Goal: Task Accomplishment & Management: Use online tool/utility

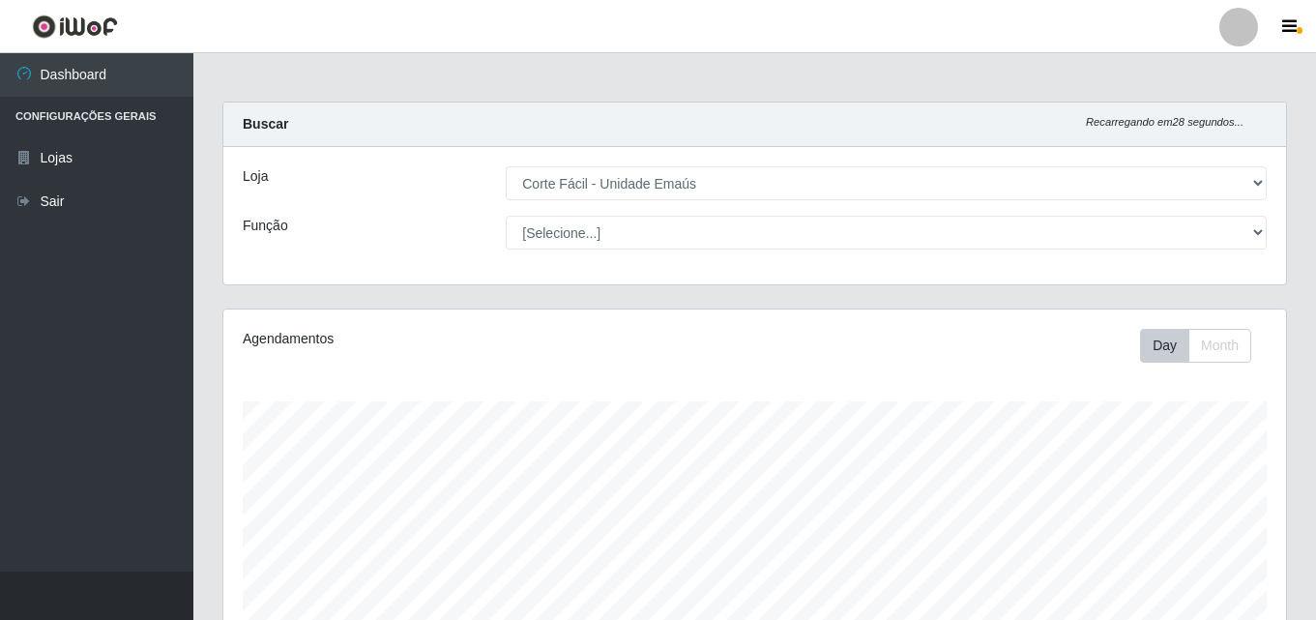
select select "201"
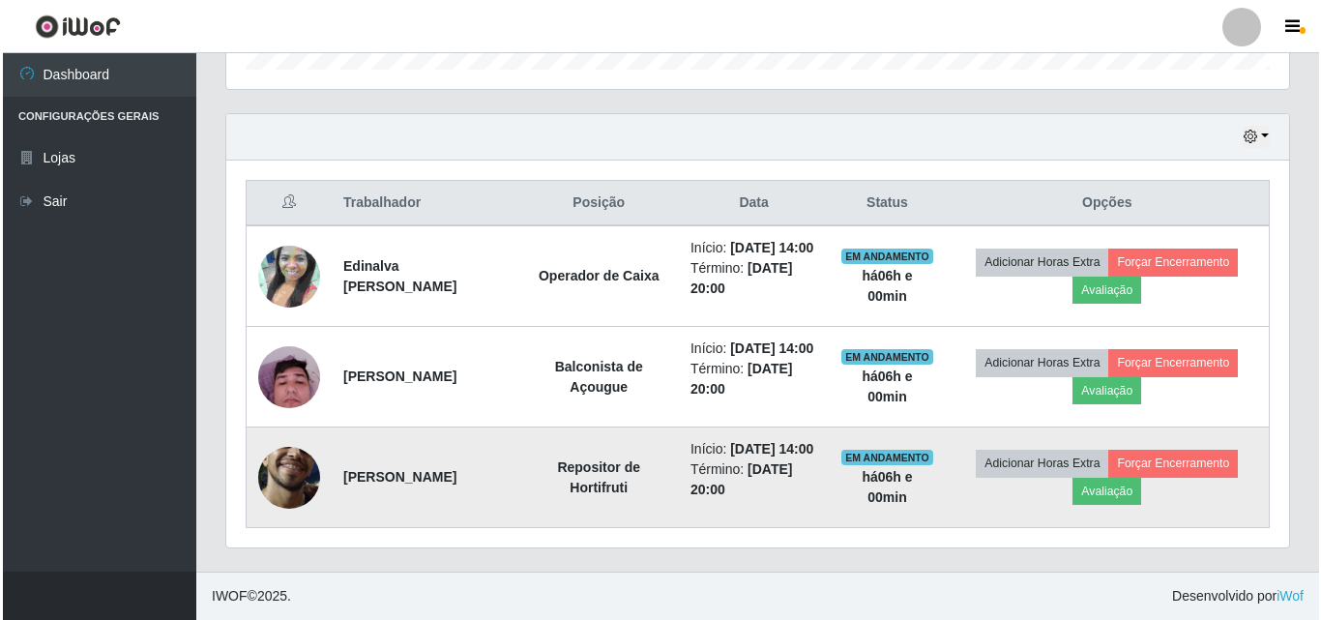
scroll to position [401, 1063]
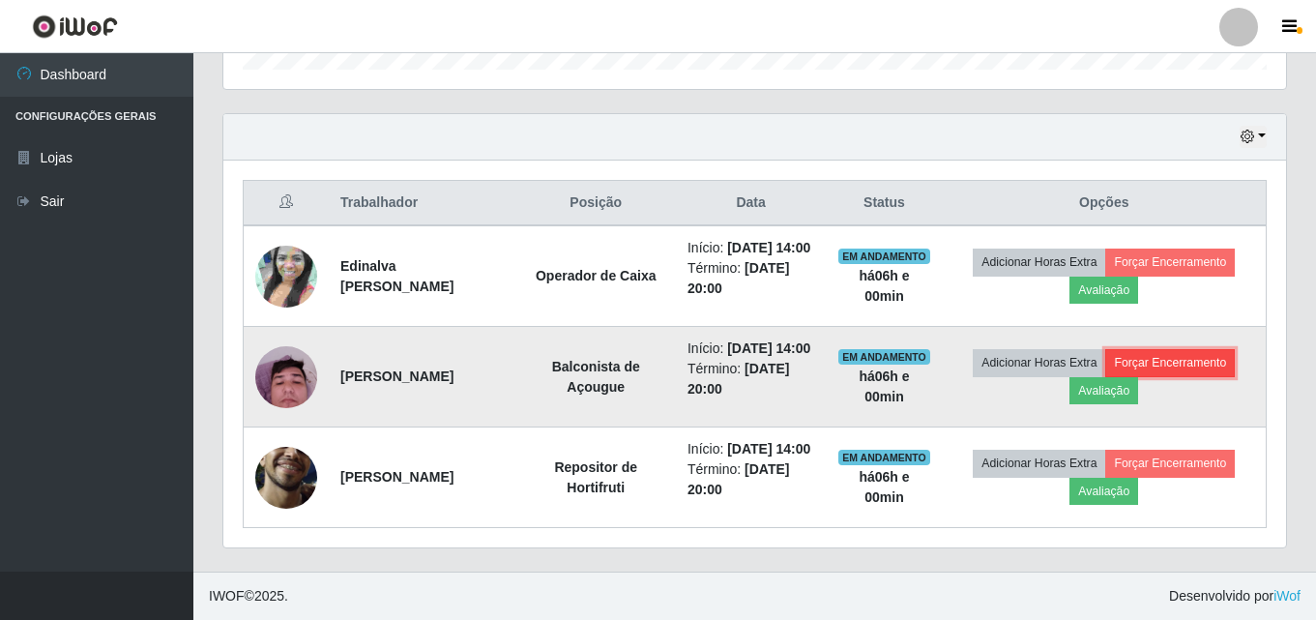
click at [1184, 349] on button "Forçar Encerramento" at bounding box center [1170, 362] width 130 height 27
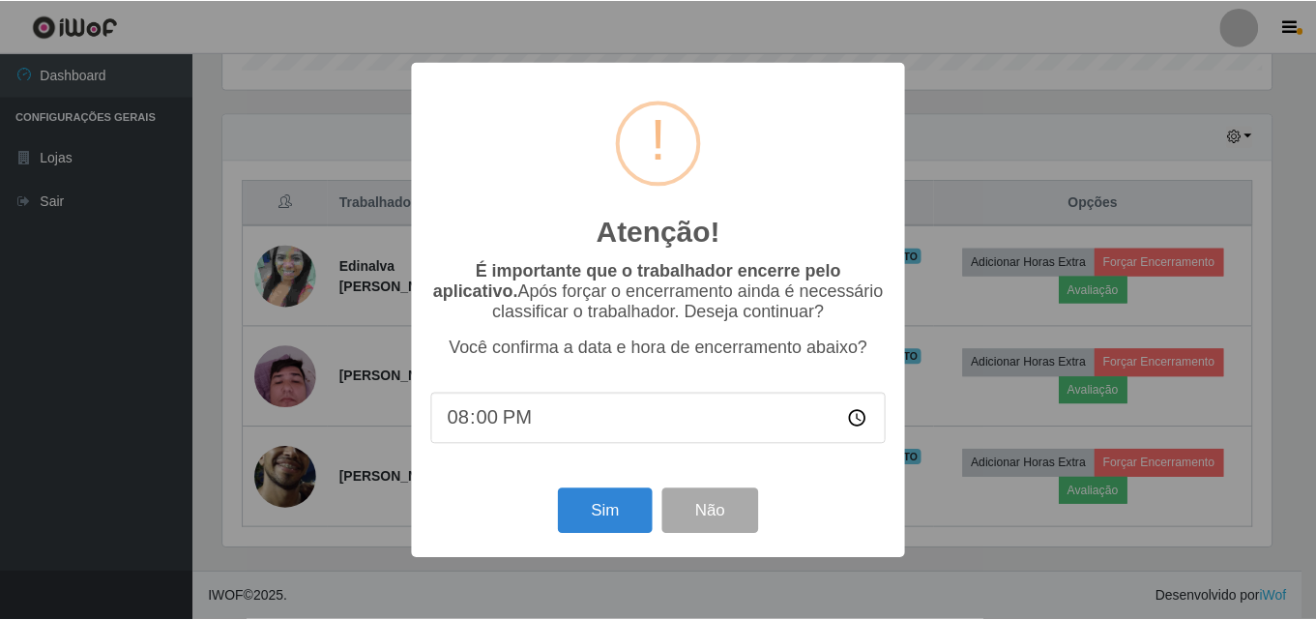
scroll to position [401, 1053]
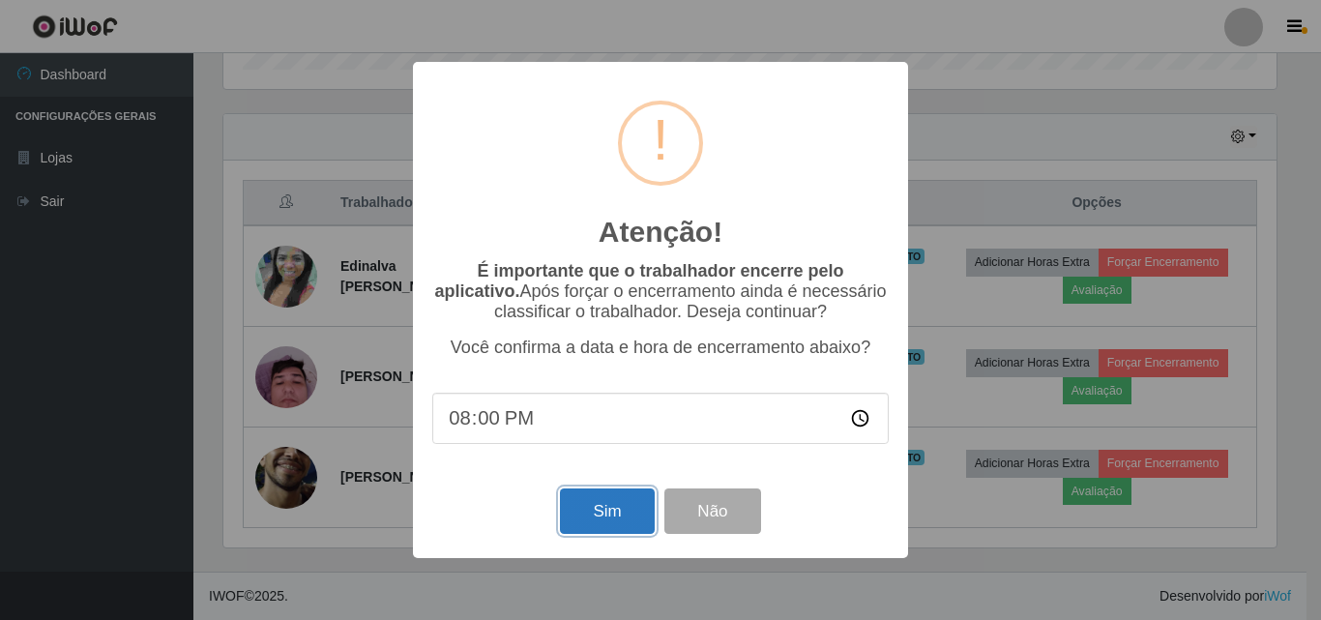
click at [591, 530] on button "Sim" at bounding box center [607, 510] width 94 height 45
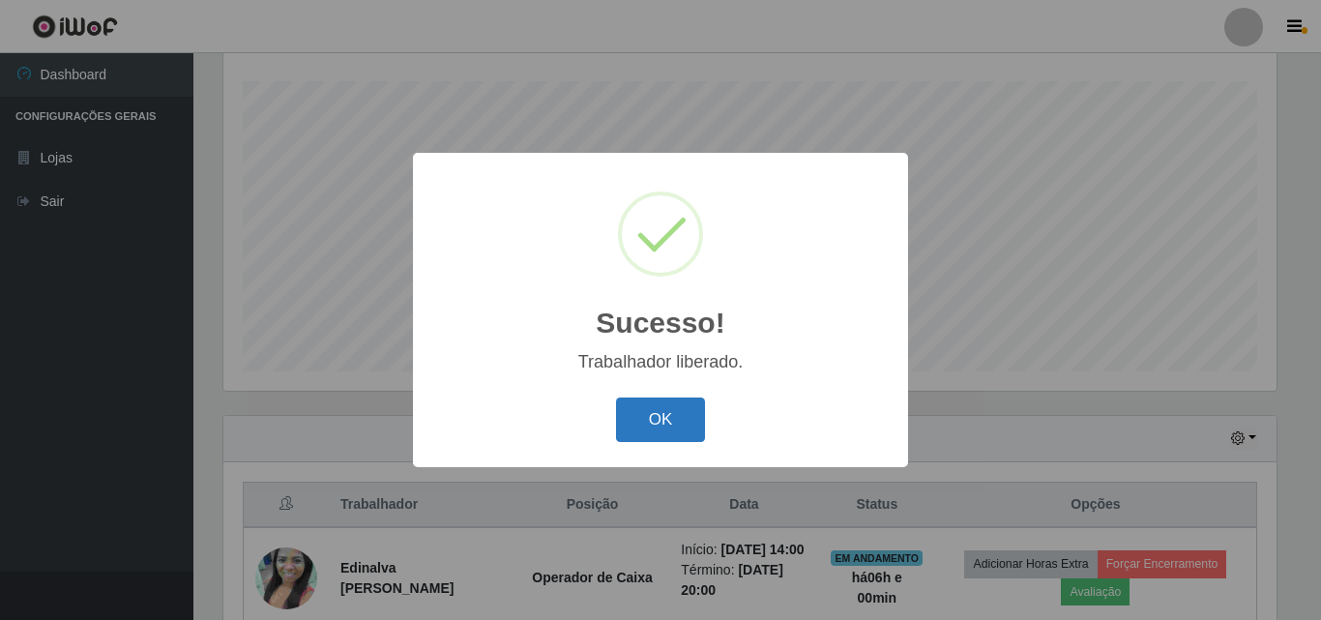
click at [688, 420] on button "OK" at bounding box center [661, 419] width 90 height 45
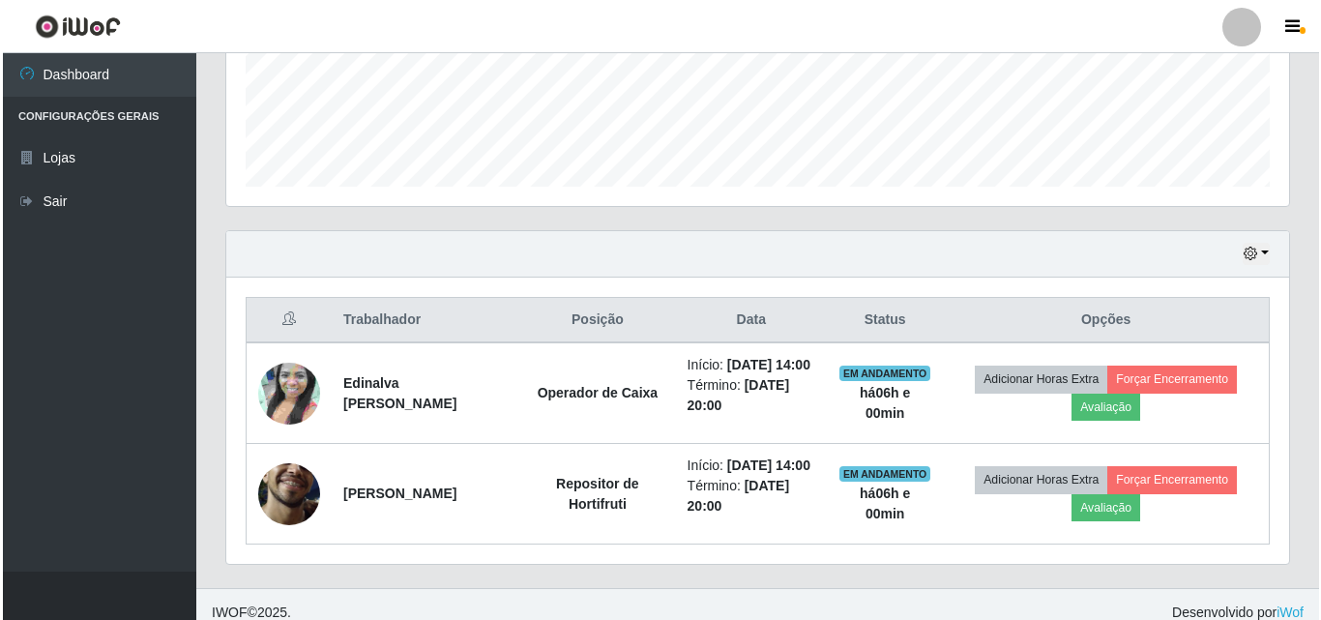
scroll to position [513, 0]
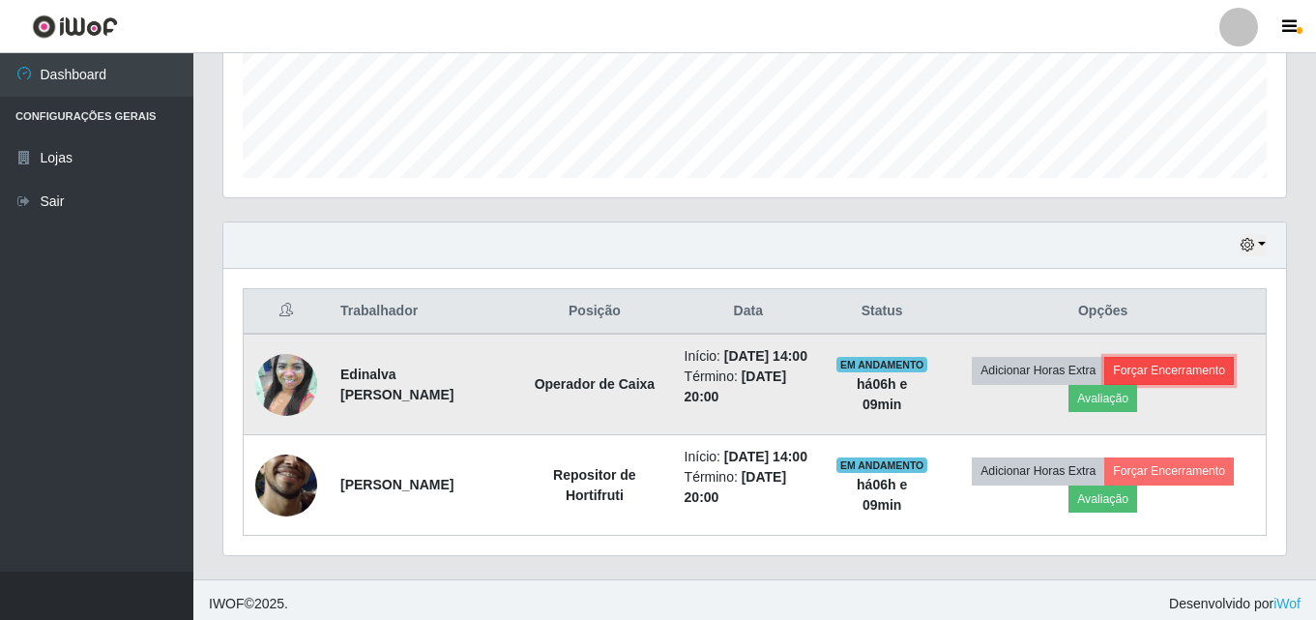
click at [1211, 384] on button "Forçar Encerramento" at bounding box center [1169, 370] width 130 height 27
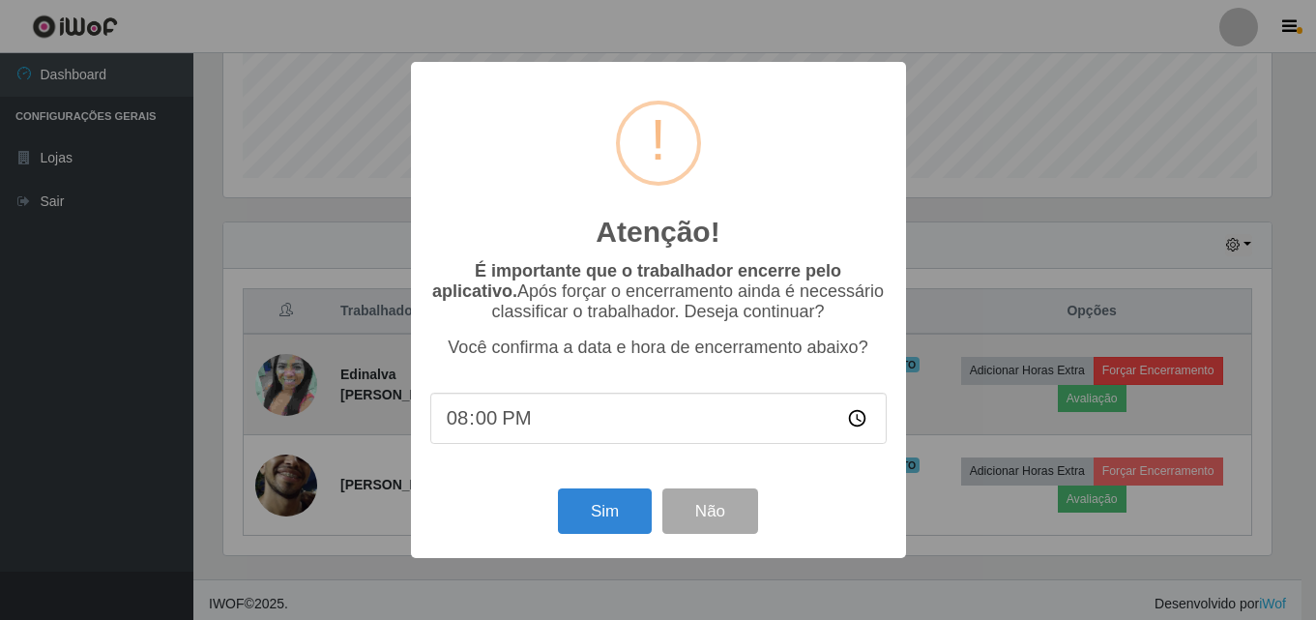
scroll to position [401, 1053]
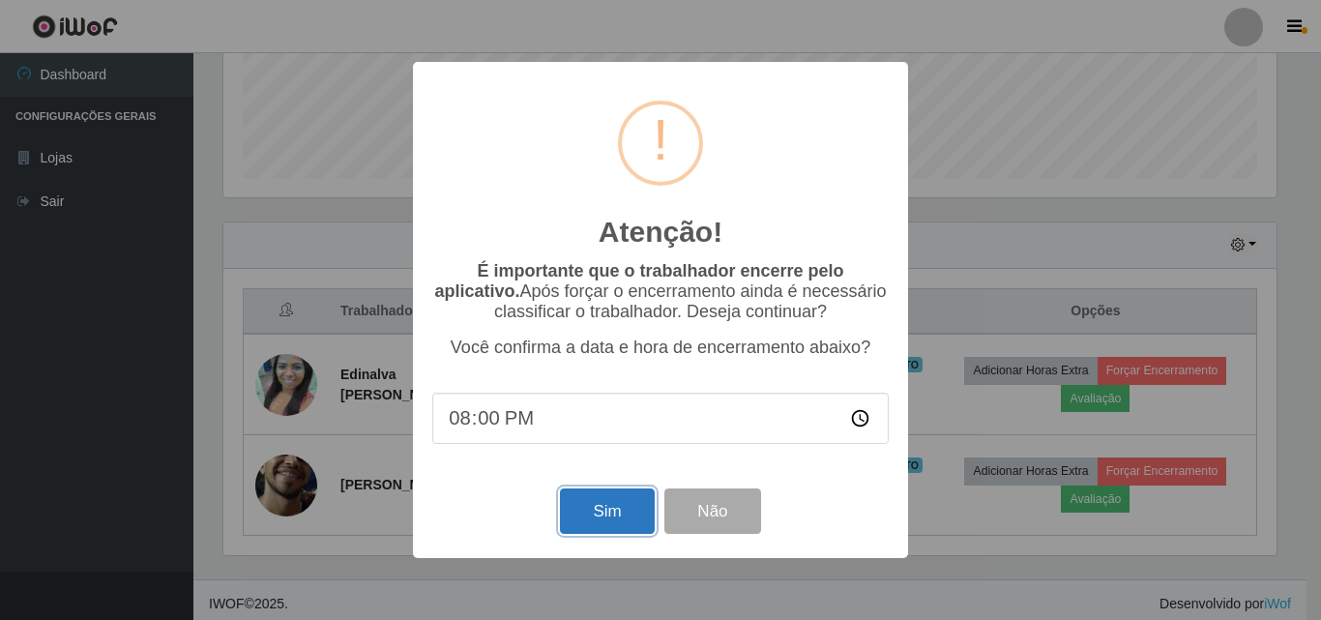
click at [623, 512] on button "Sim" at bounding box center [607, 510] width 94 height 45
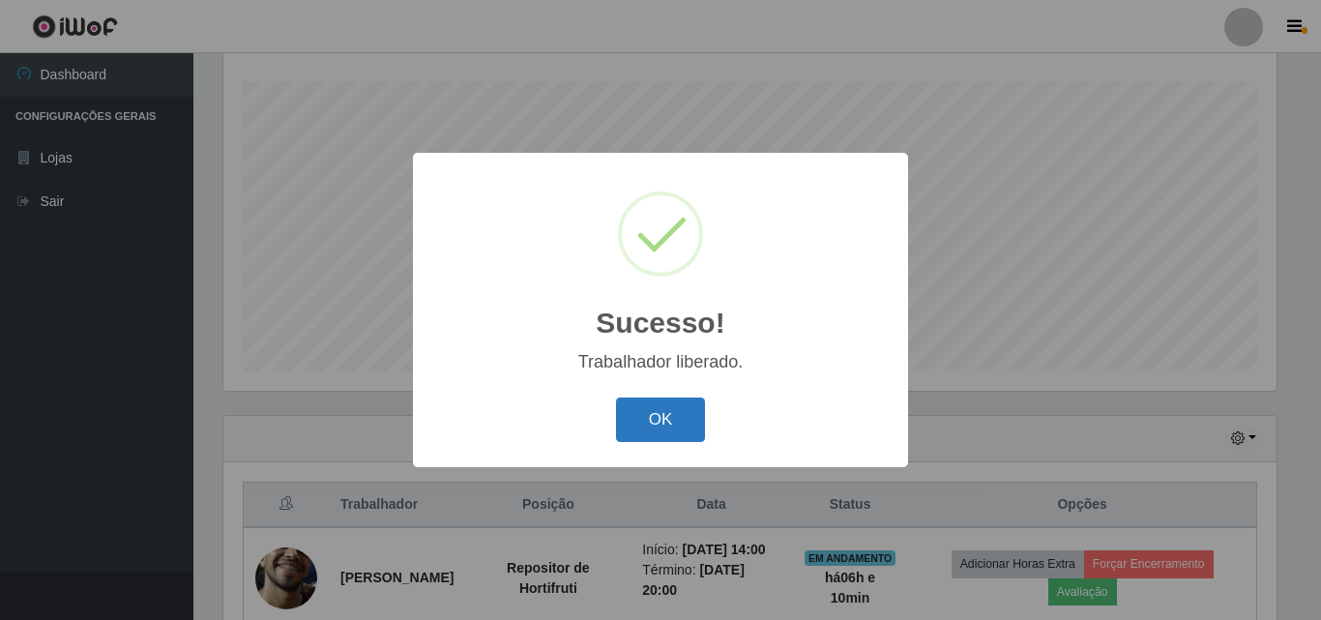
click at [682, 434] on button "OK" at bounding box center [661, 419] width 90 height 45
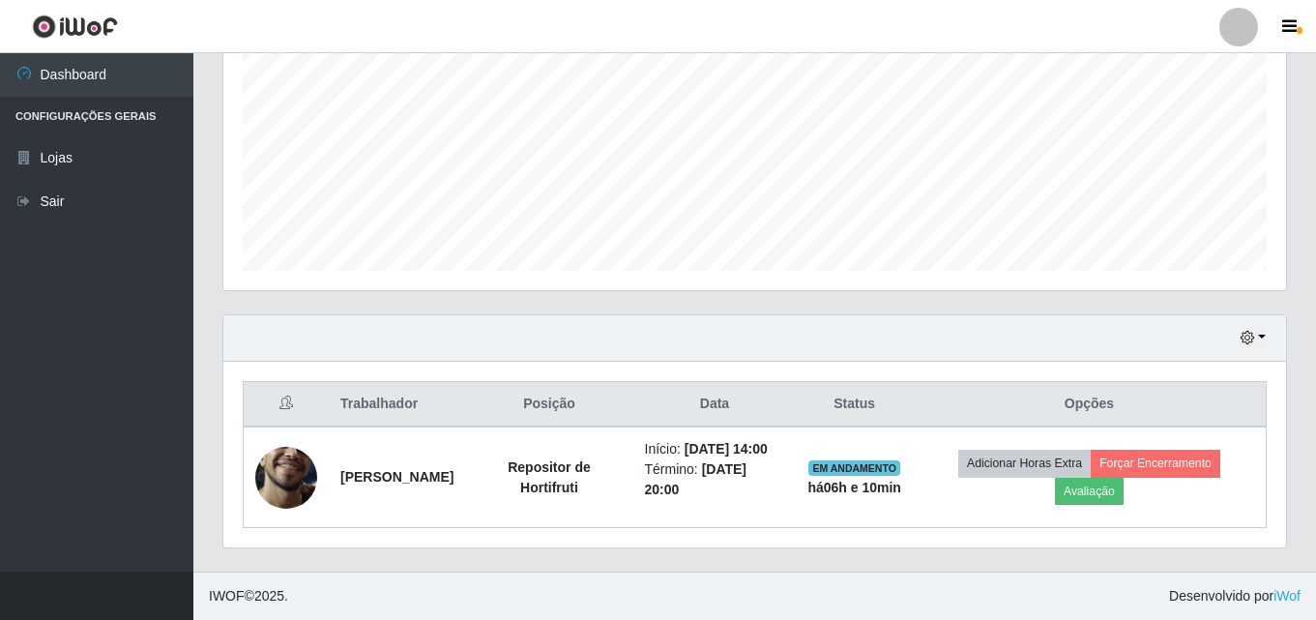
scroll to position [441, 0]
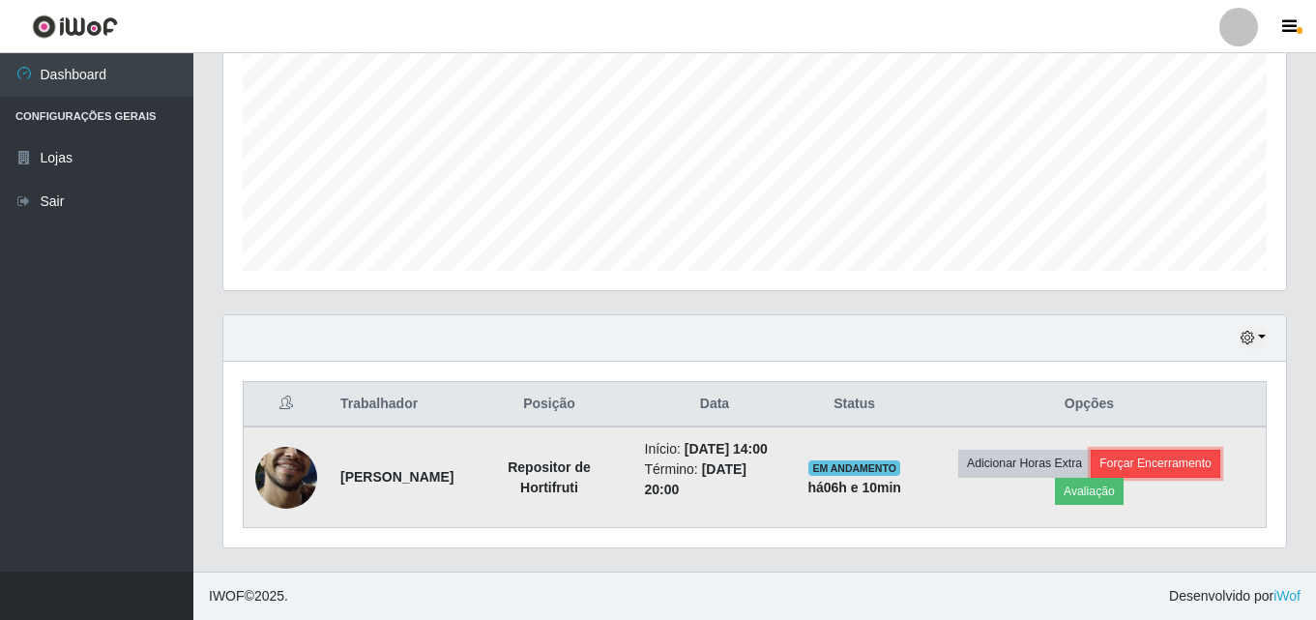
click at [1217, 460] on button "Forçar Encerramento" at bounding box center [1156, 463] width 130 height 27
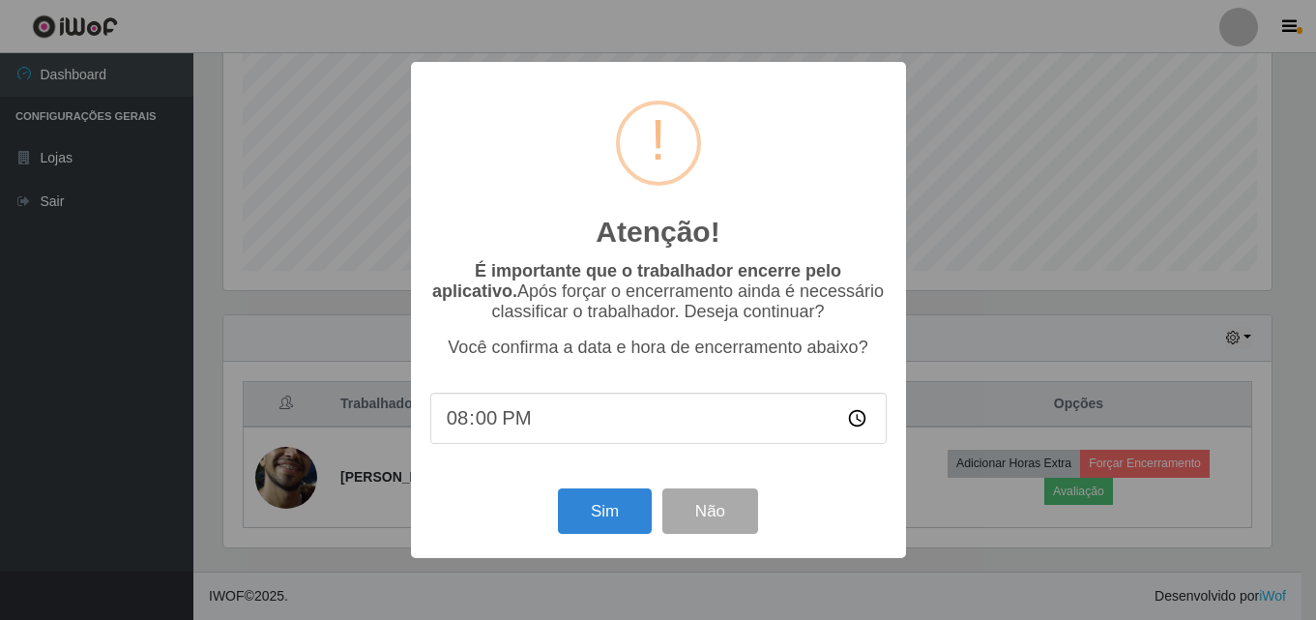
scroll to position [401, 1053]
click at [597, 514] on button "Sim" at bounding box center [607, 510] width 94 height 45
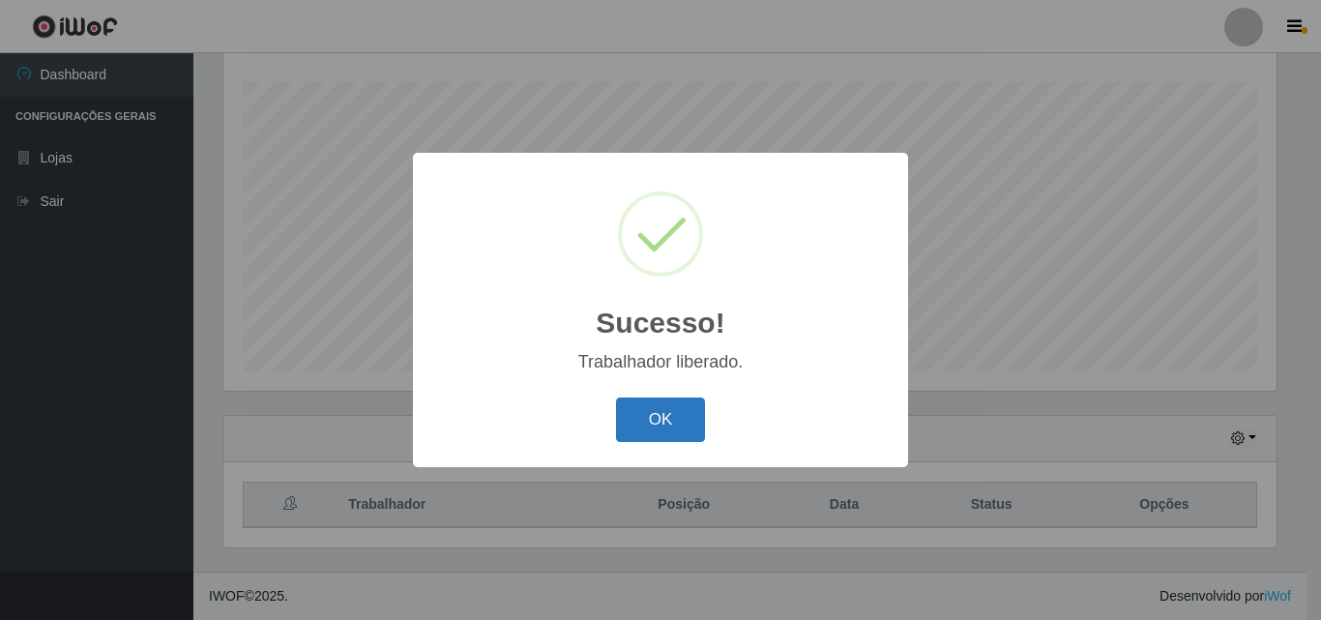
click at [668, 414] on button "OK" at bounding box center [661, 419] width 90 height 45
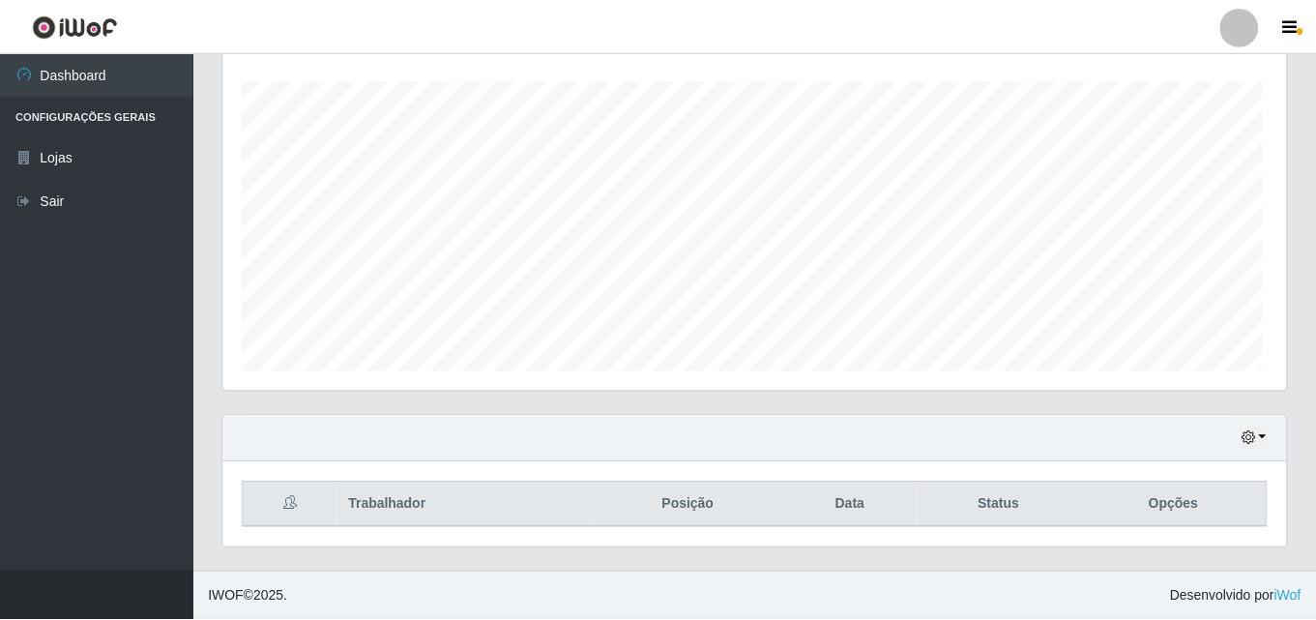
scroll to position [401, 1063]
